Goal: Transaction & Acquisition: Obtain resource

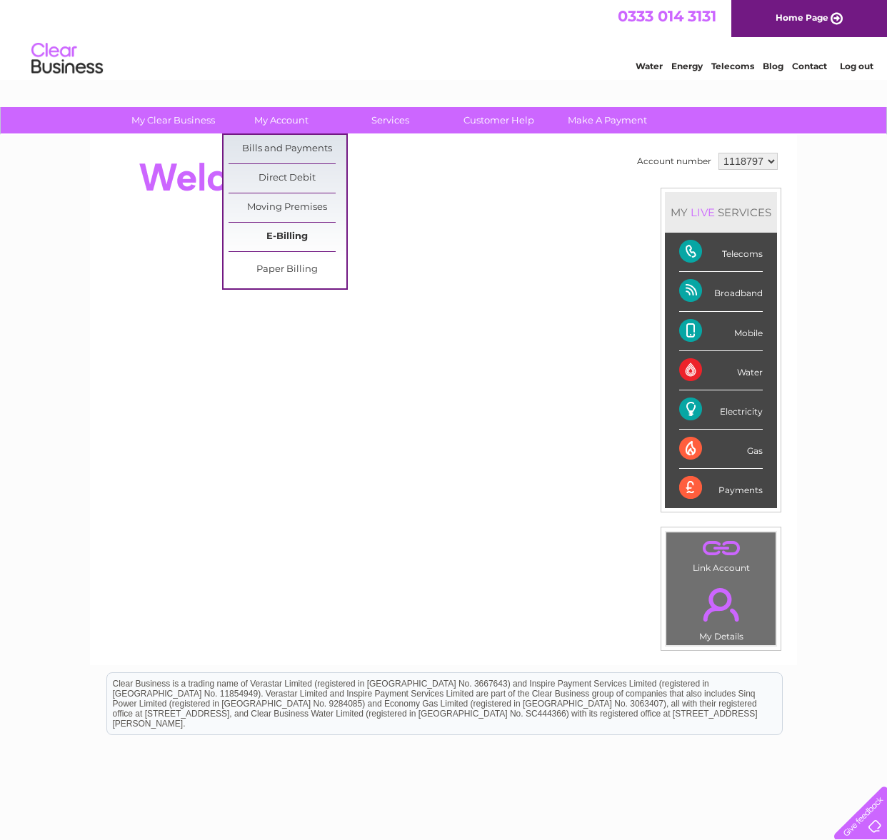
click at [286, 235] on link "E-Billing" at bounding box center [287, 237] width 118 height 29
click at [289, 144] on link "Bills and Payments" at bounding box center [287, 149] width 118 height 29
click at [292, 144] on link "Bills and Payments" at bounding box center [287, 149] width 118 height 29
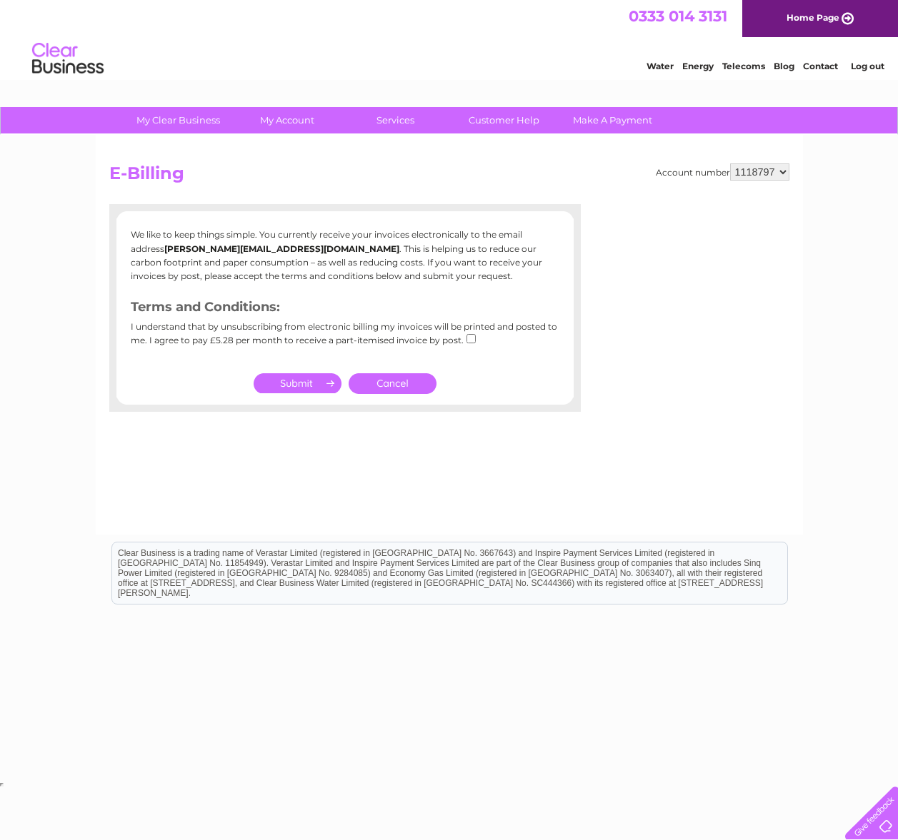
click at [386, 388] on link "Cancel" at bounding box center [392, 383] width 88 height 21
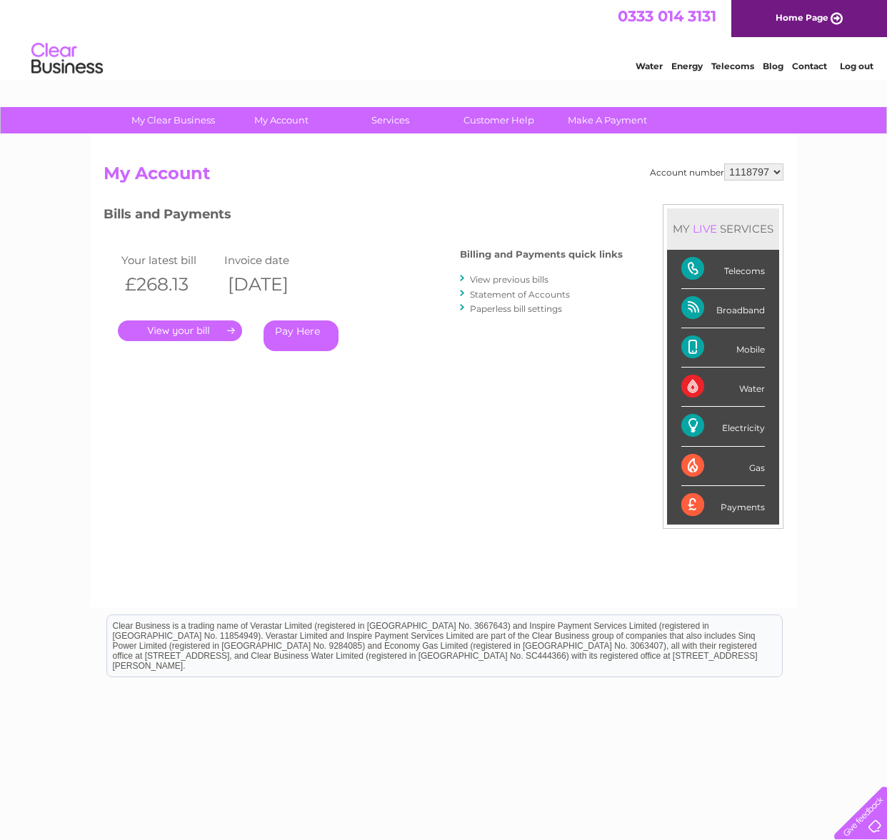
click at [175, 327] on link "." at bounding box center [180, 331] width 124 height 21
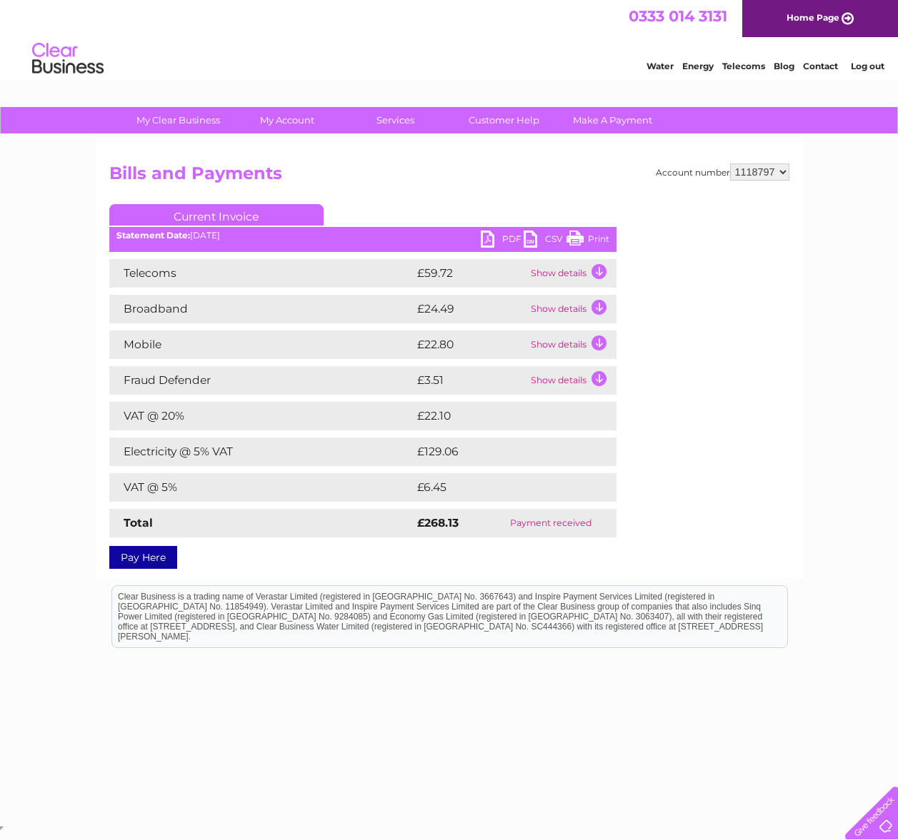
click at [500, 237] on link "PDF" at bounding box center [502, 241] width 43 height 21
